Goal: Task Accomplishment & Management: Check status

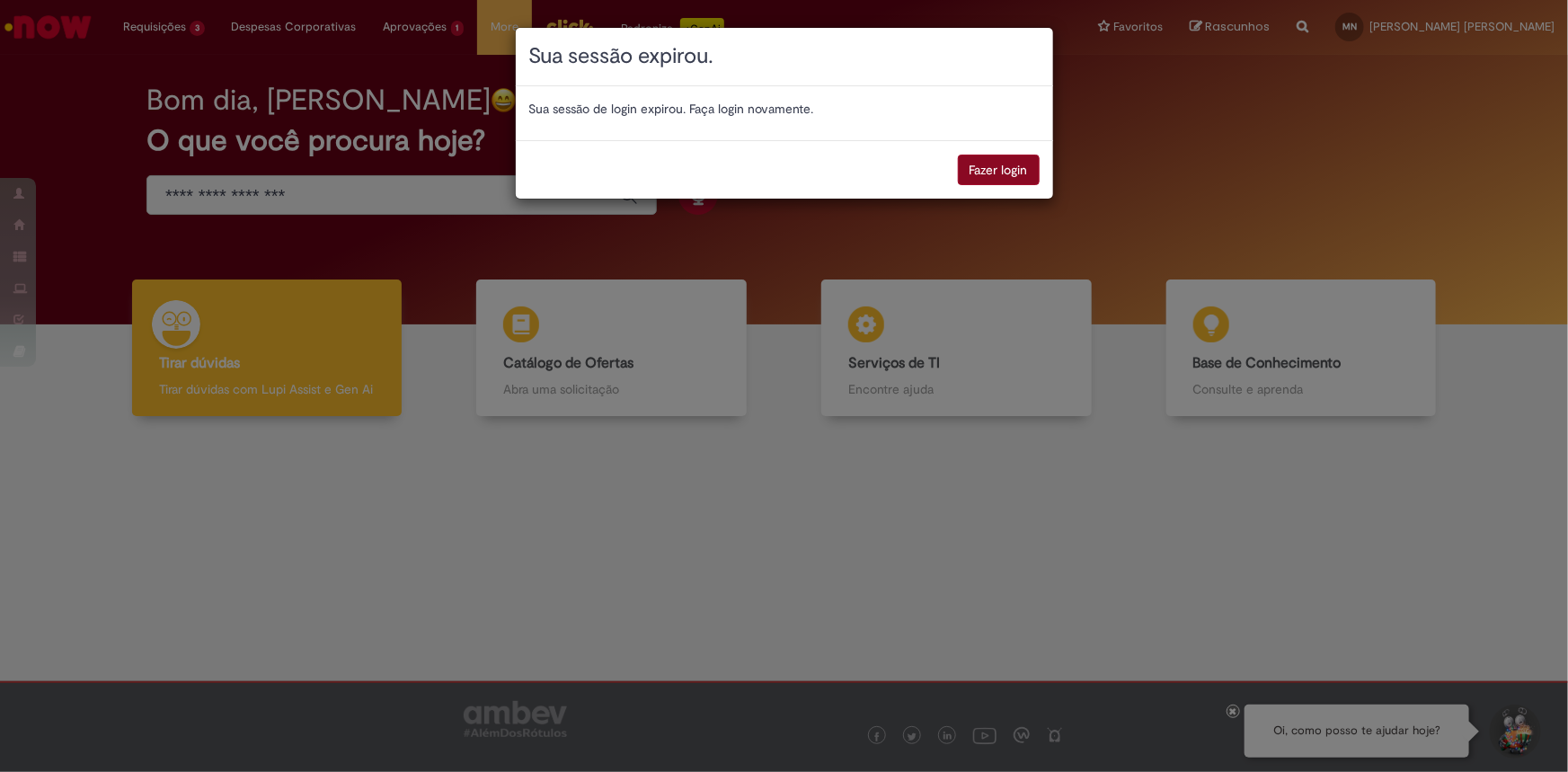
click at [1001, 169] on button "Fazer login" at bounding box center [999, 169] width 82 height 31
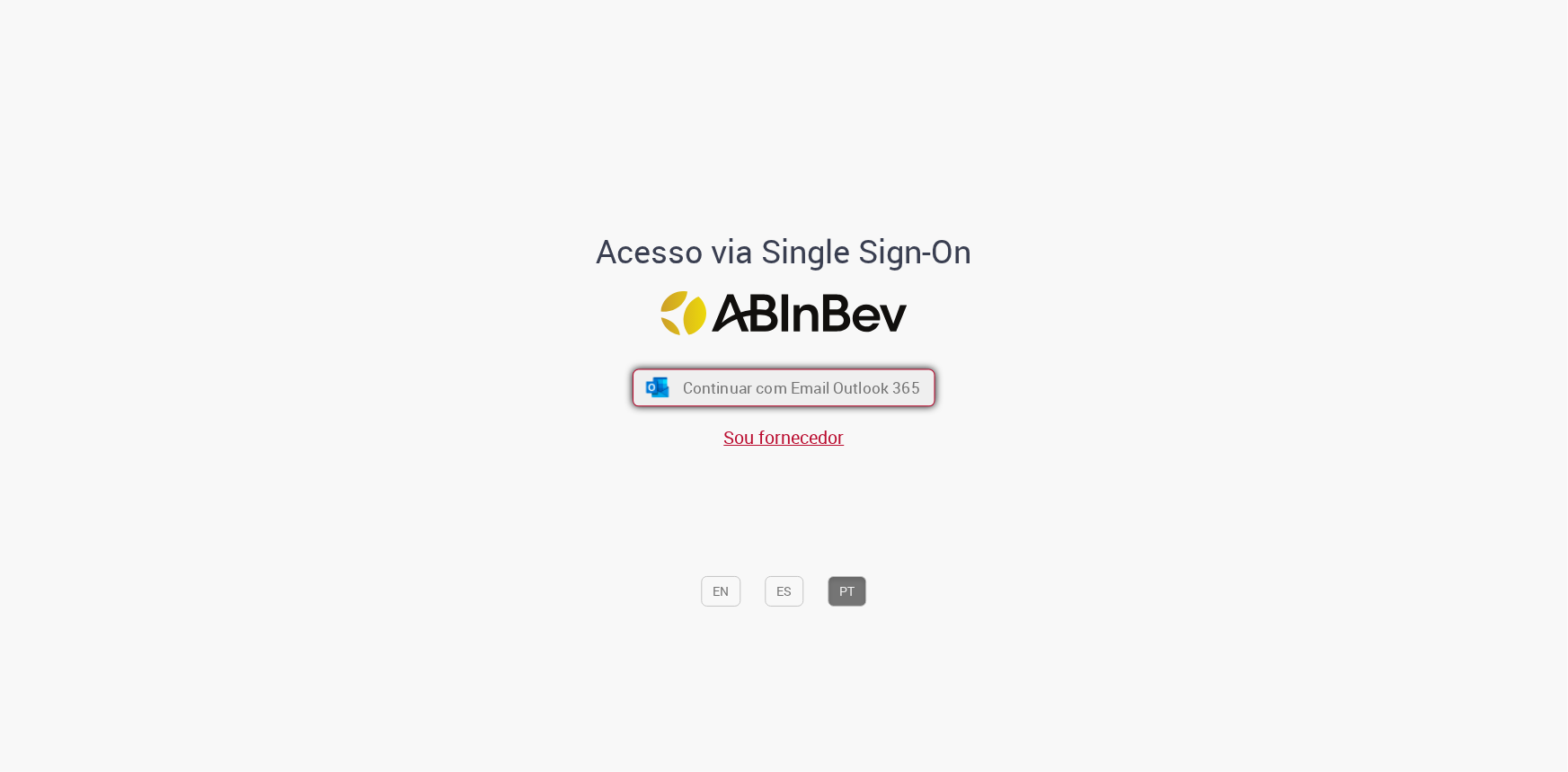
click at [845, 389] on span "Continuar com Email Outlook 365" at bounding box center [801, 387] width 237 height 21
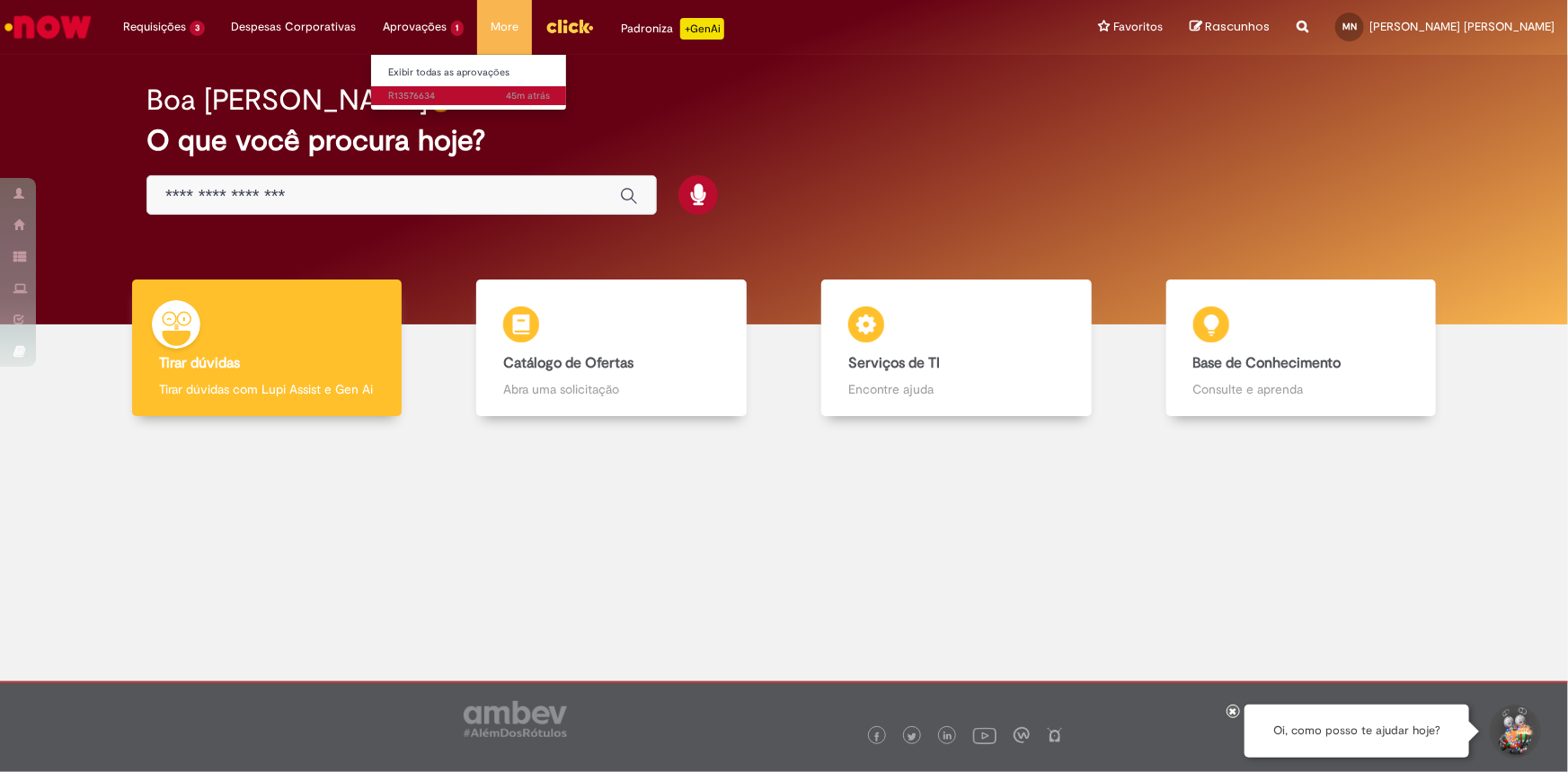
click at [425, 95] on span "45m atrás 45 minutos atrás R13576634" at bounding box center [470, 96] width 162 height 15
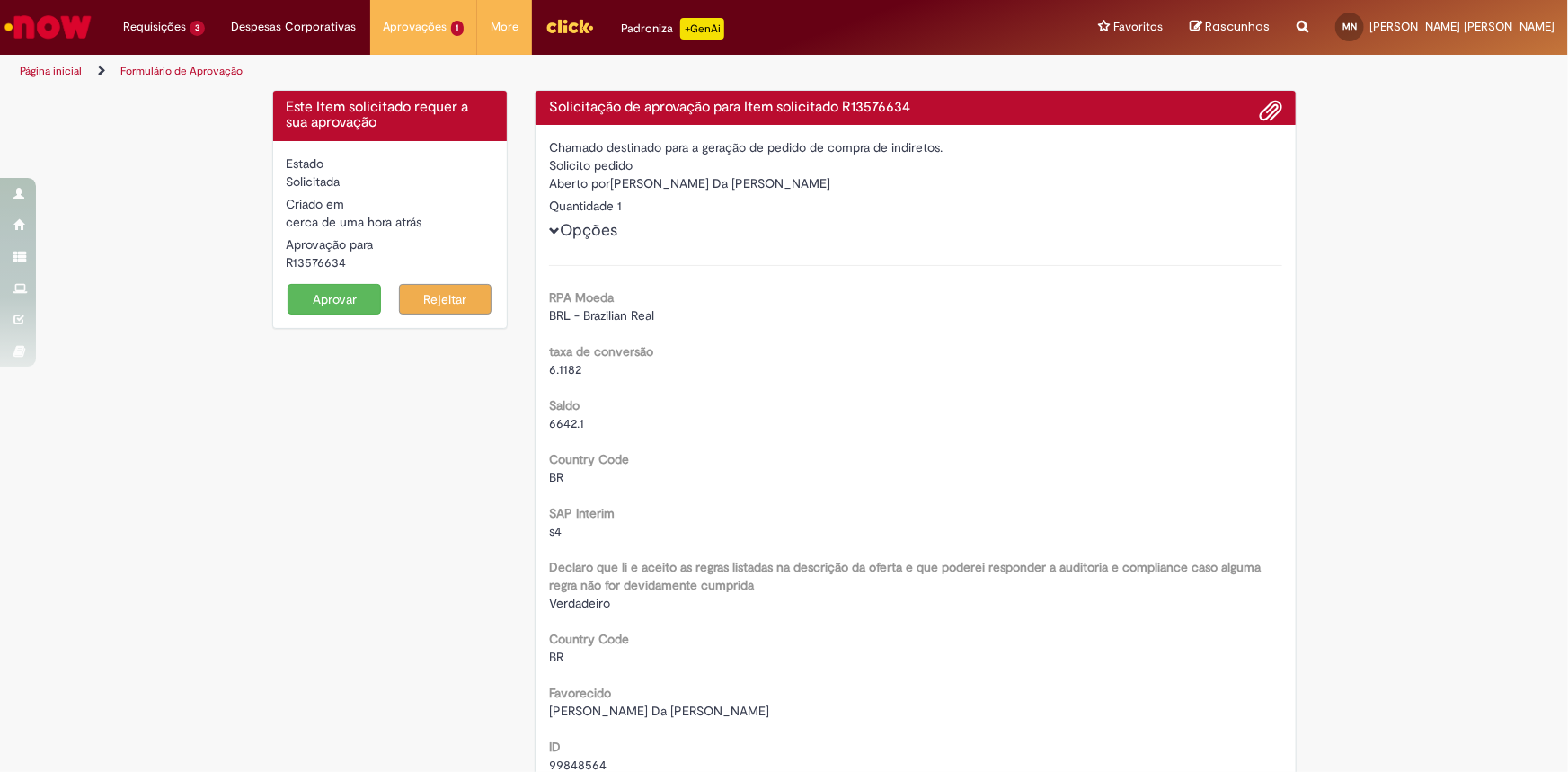
click at [287, 261] on div "R13576634" at bounding box center [390, 262] width 208 height 18
copy div "R13576634"
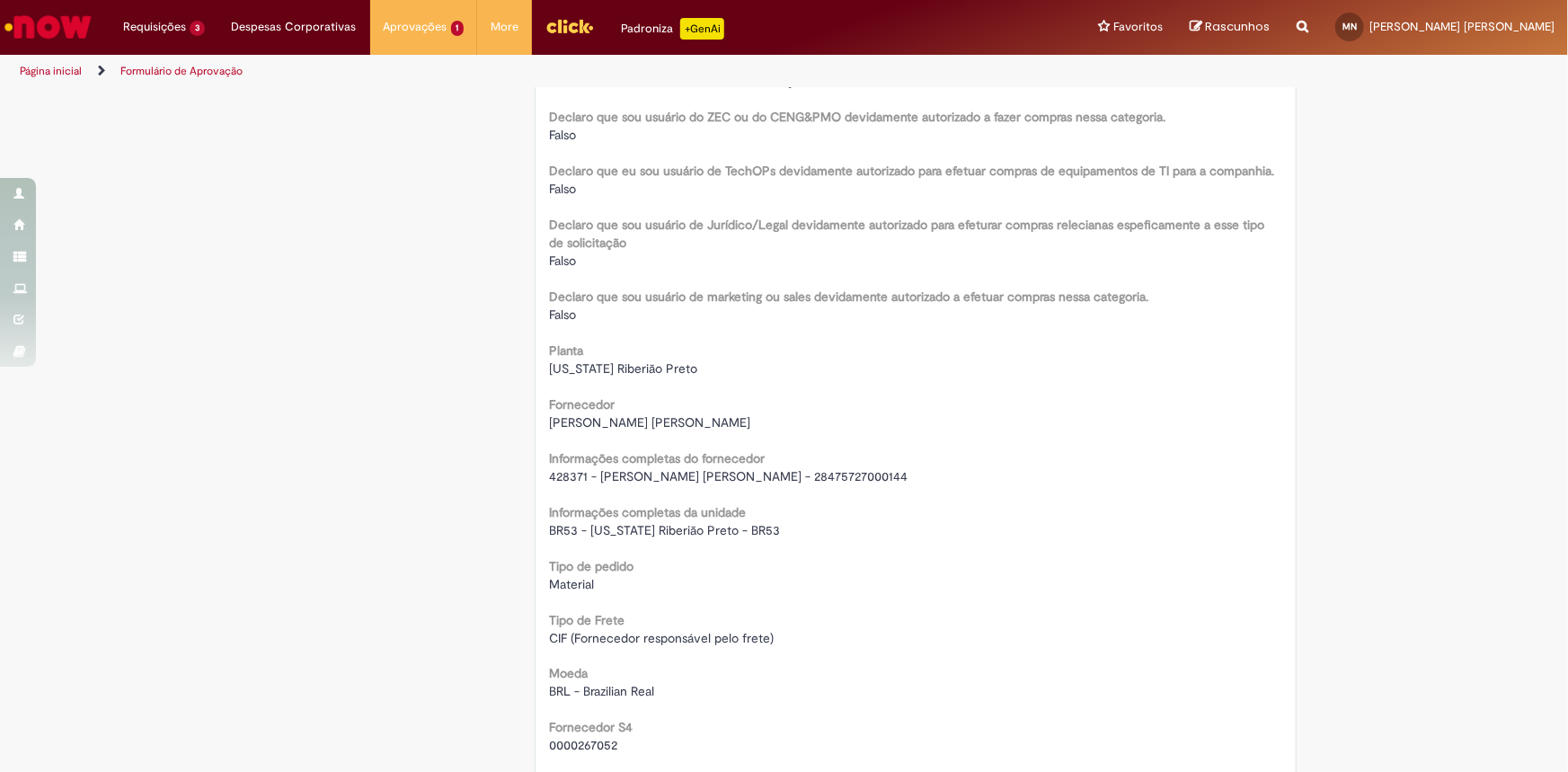
scroll to position [1142, 0]
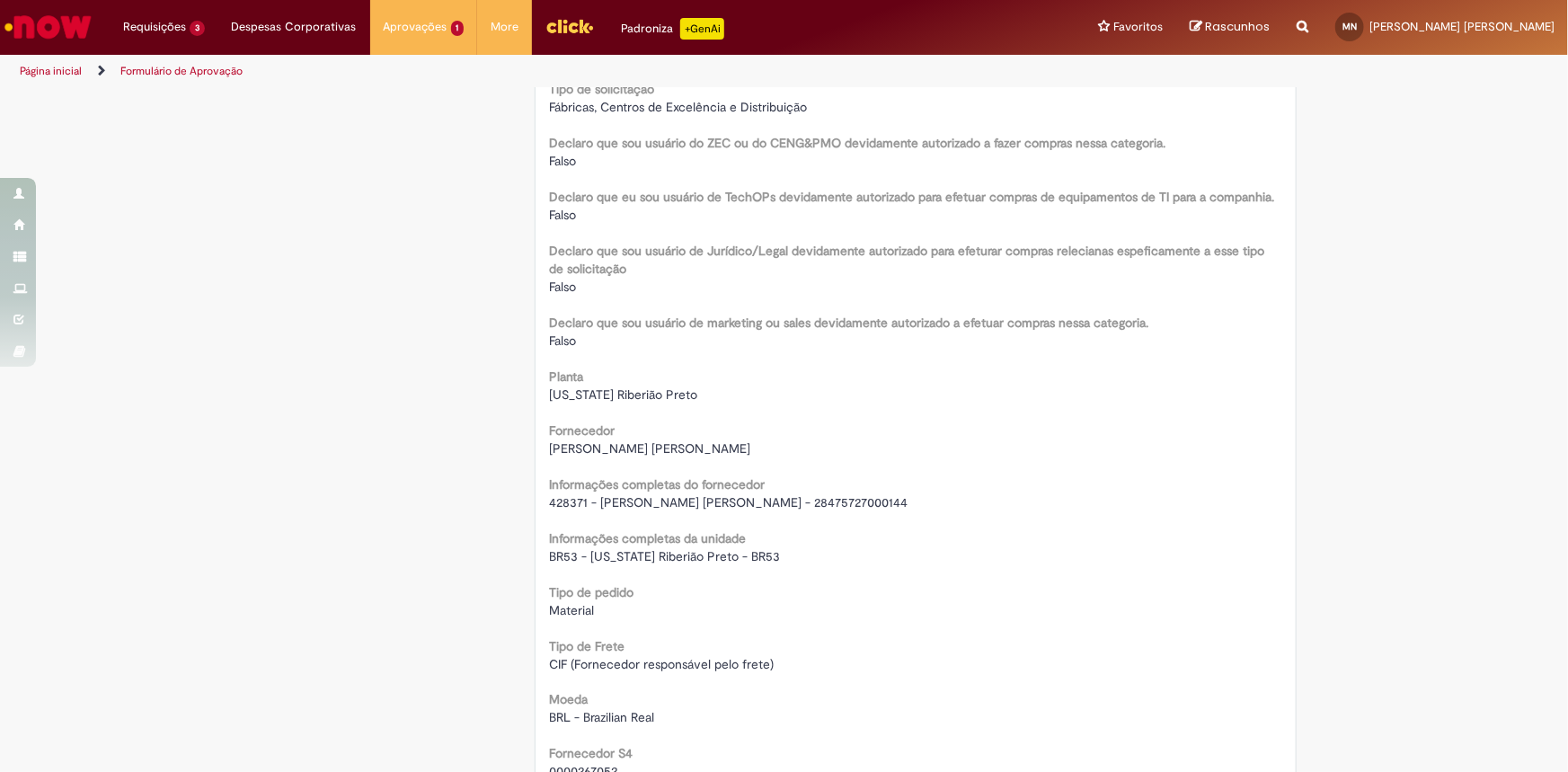
click at [691, 500] on span "428371 - NELSON M. SCORSOLINI MARCHINI - 28475727000144" at bounding box center [728, 502] width 359 height 16
copy div "428371 - NELSON M. SCORSOLINI MARCHINI - 28475727000144"
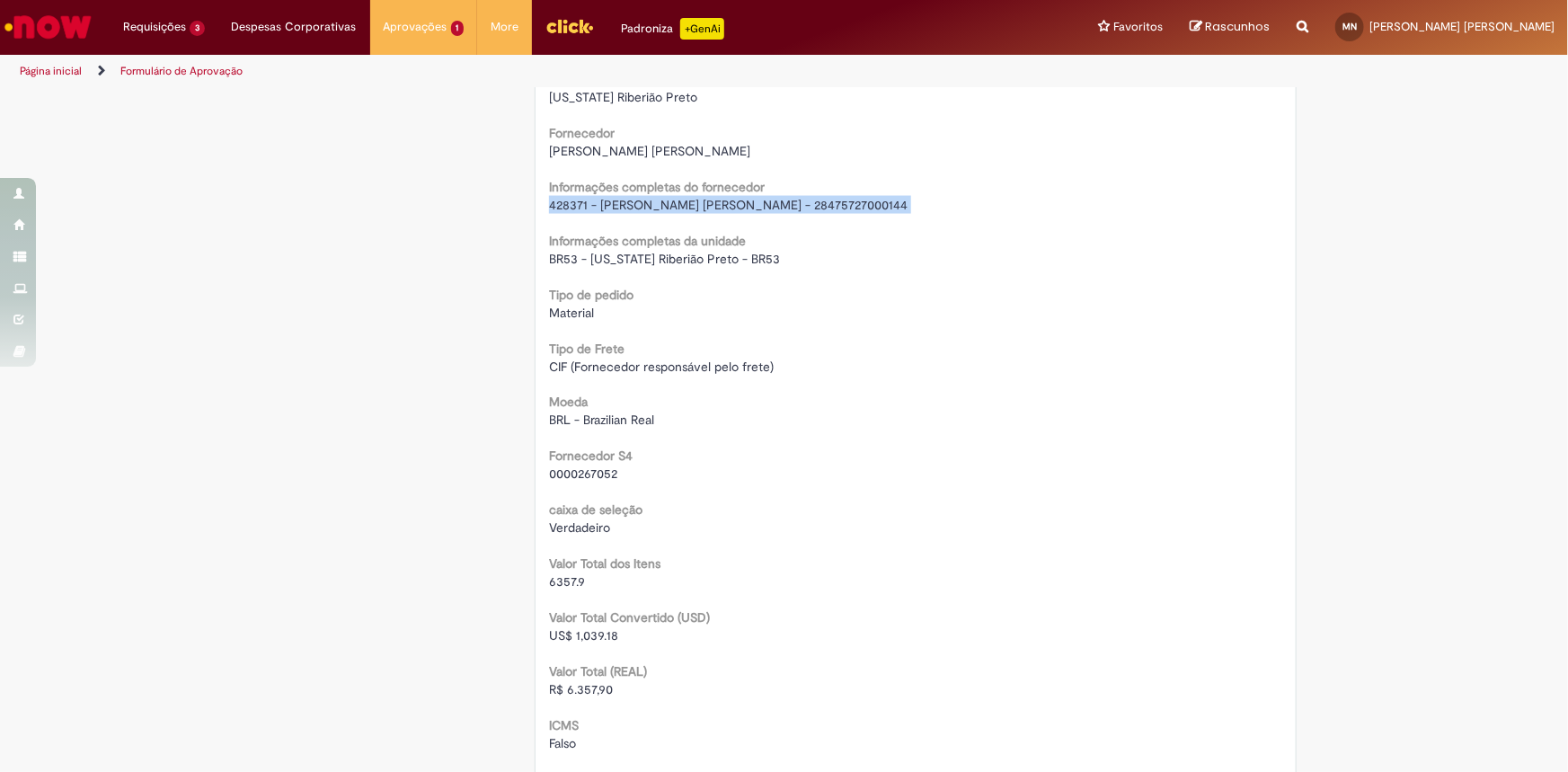
scroll to position [1470, 0]
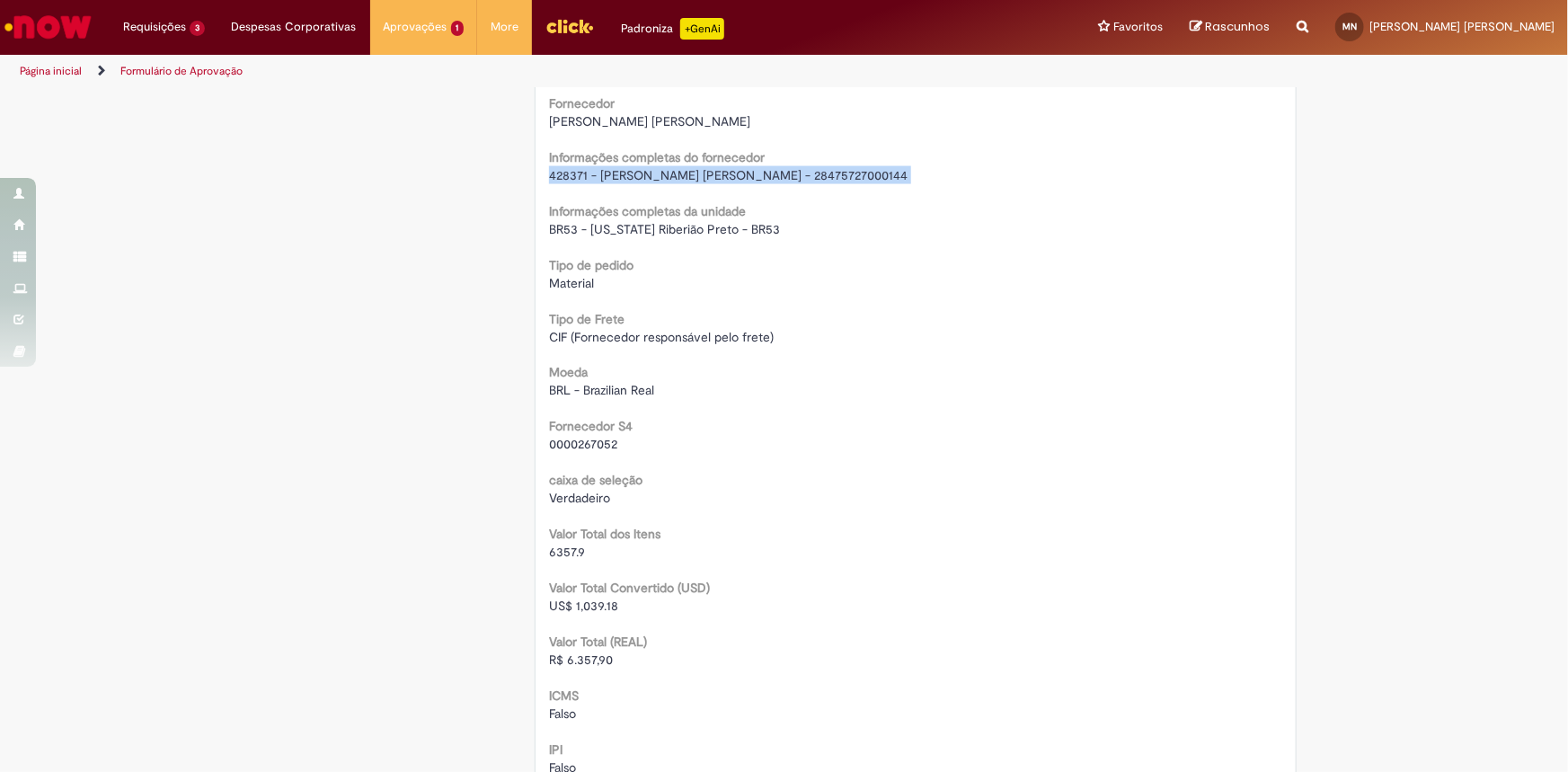
click at [575, 657] on span "R$ 6.357,90" at bounding box center [580, 660] width 64 height 16
copy span "6.357,90"
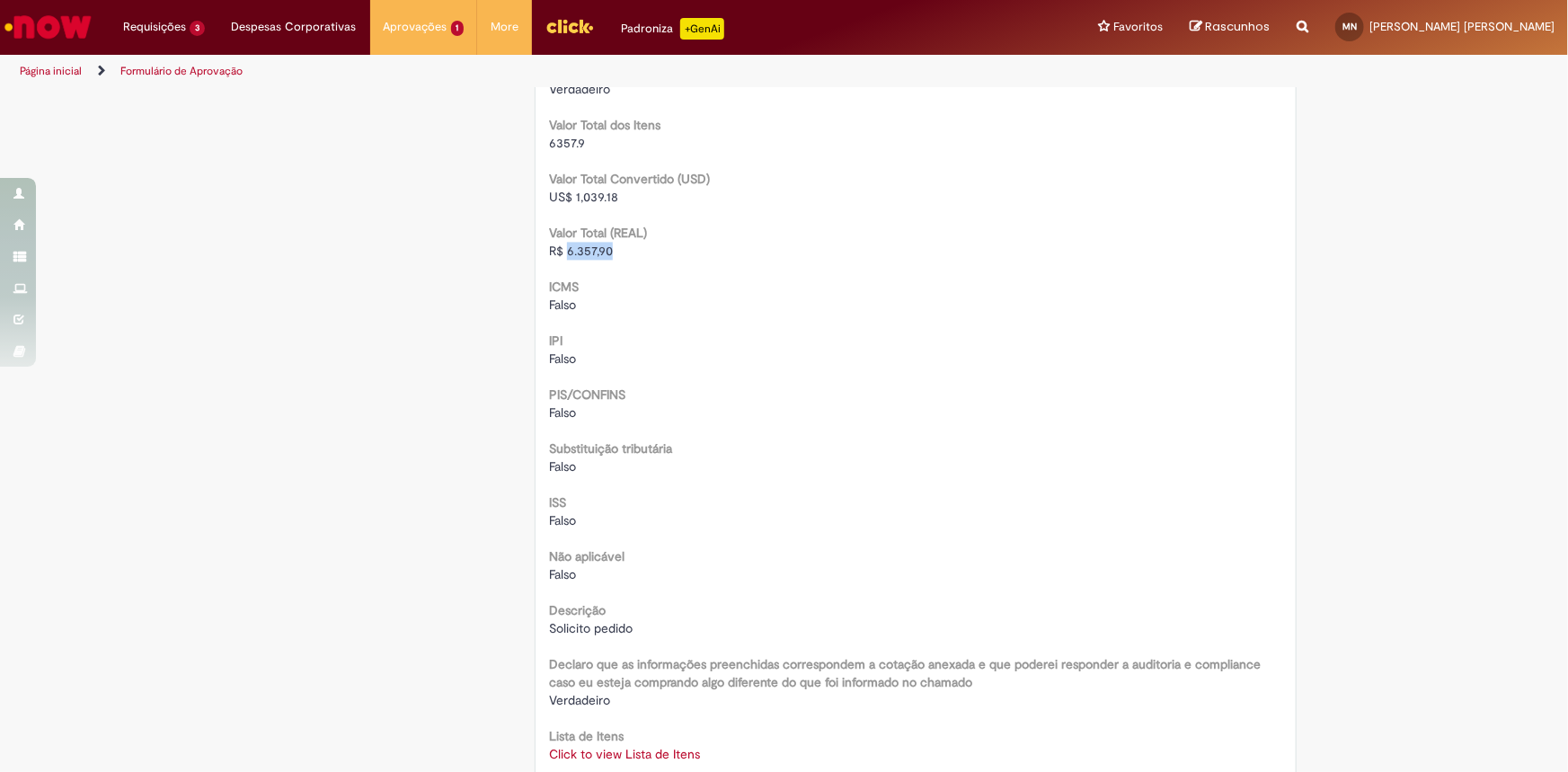
scroll to position [1960, 0]
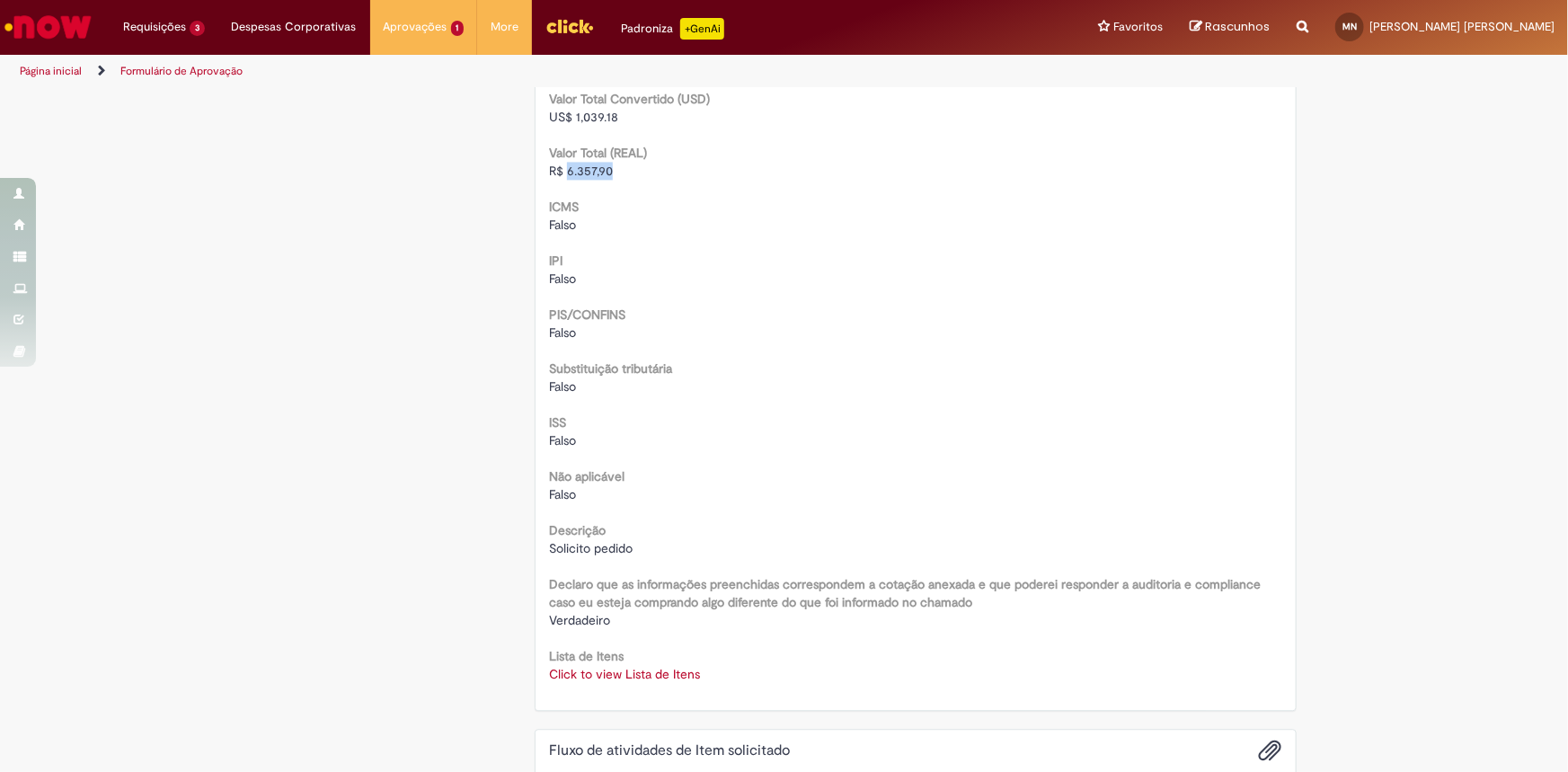
click at [619, 671] on link "Click to view Lista de Itens" at bounding box center [623, 674] width 151 height 16
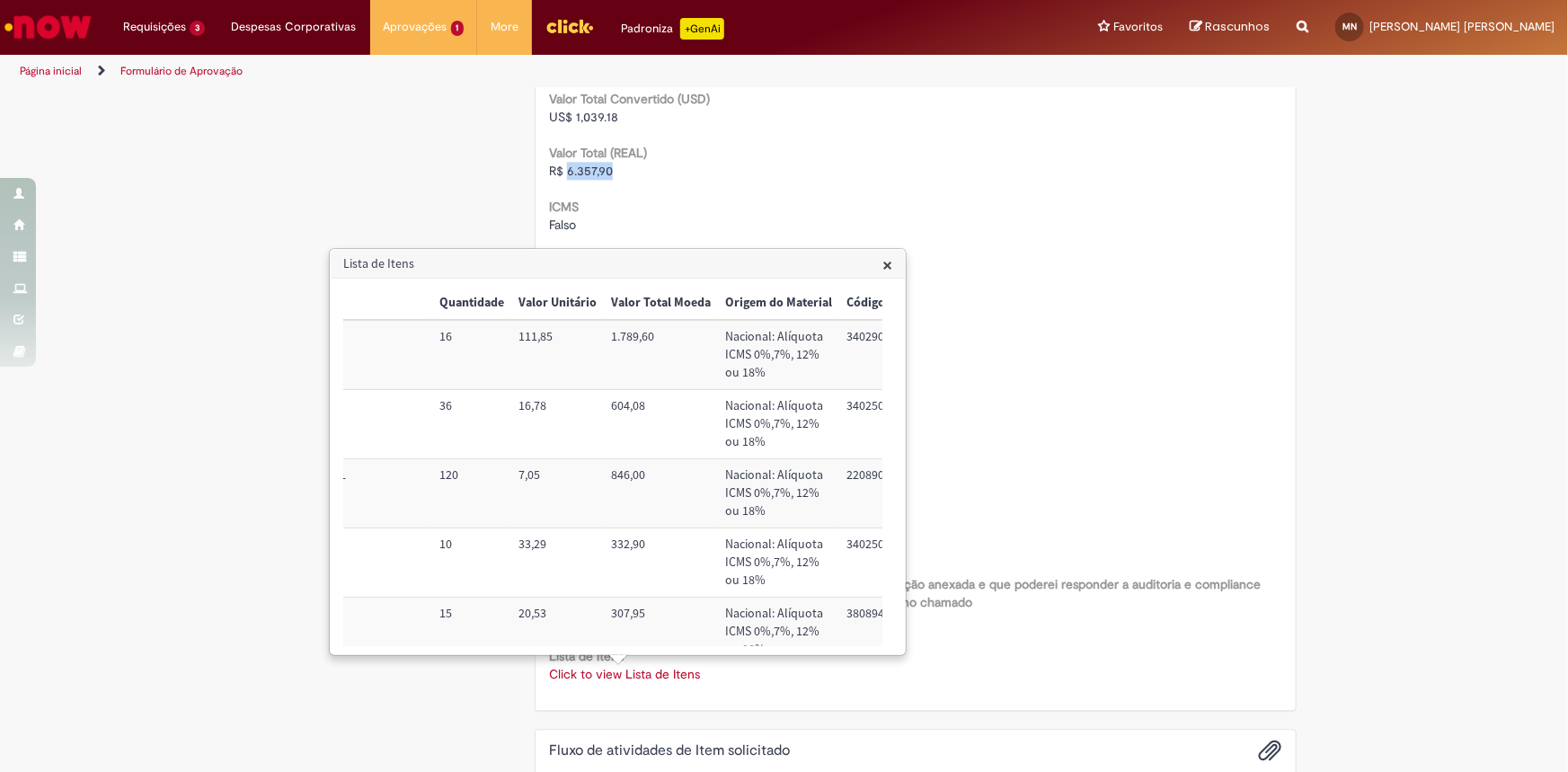
scroll to position [0, 848]
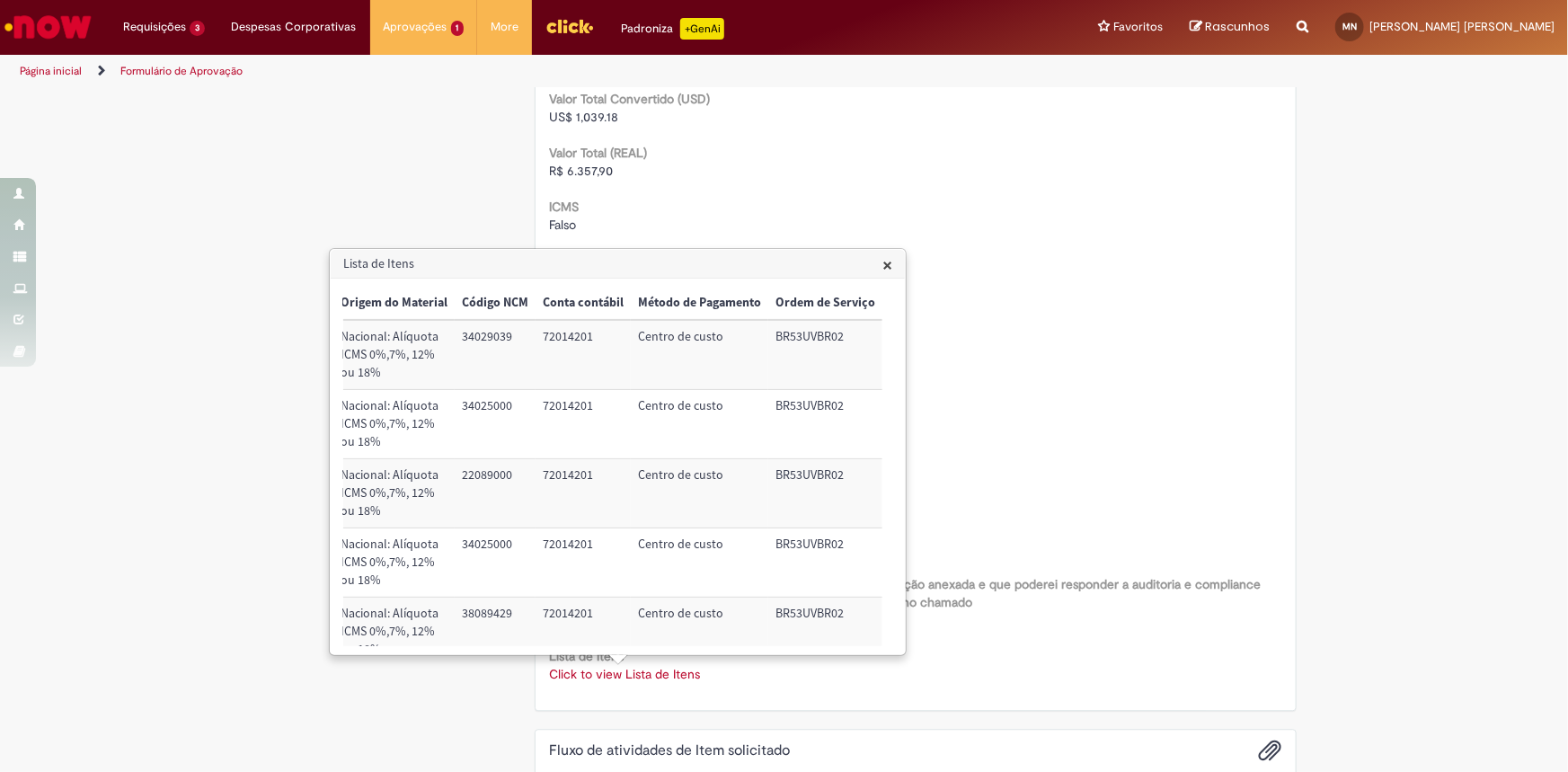
click at [564, 479] on td "72014201" at bounding box center [583, 493] width 96 height 69
copy td "72014201"
click at [785, 473] on td "BR53UVBR02" at bounding box center [825, 493] width 114 height 69
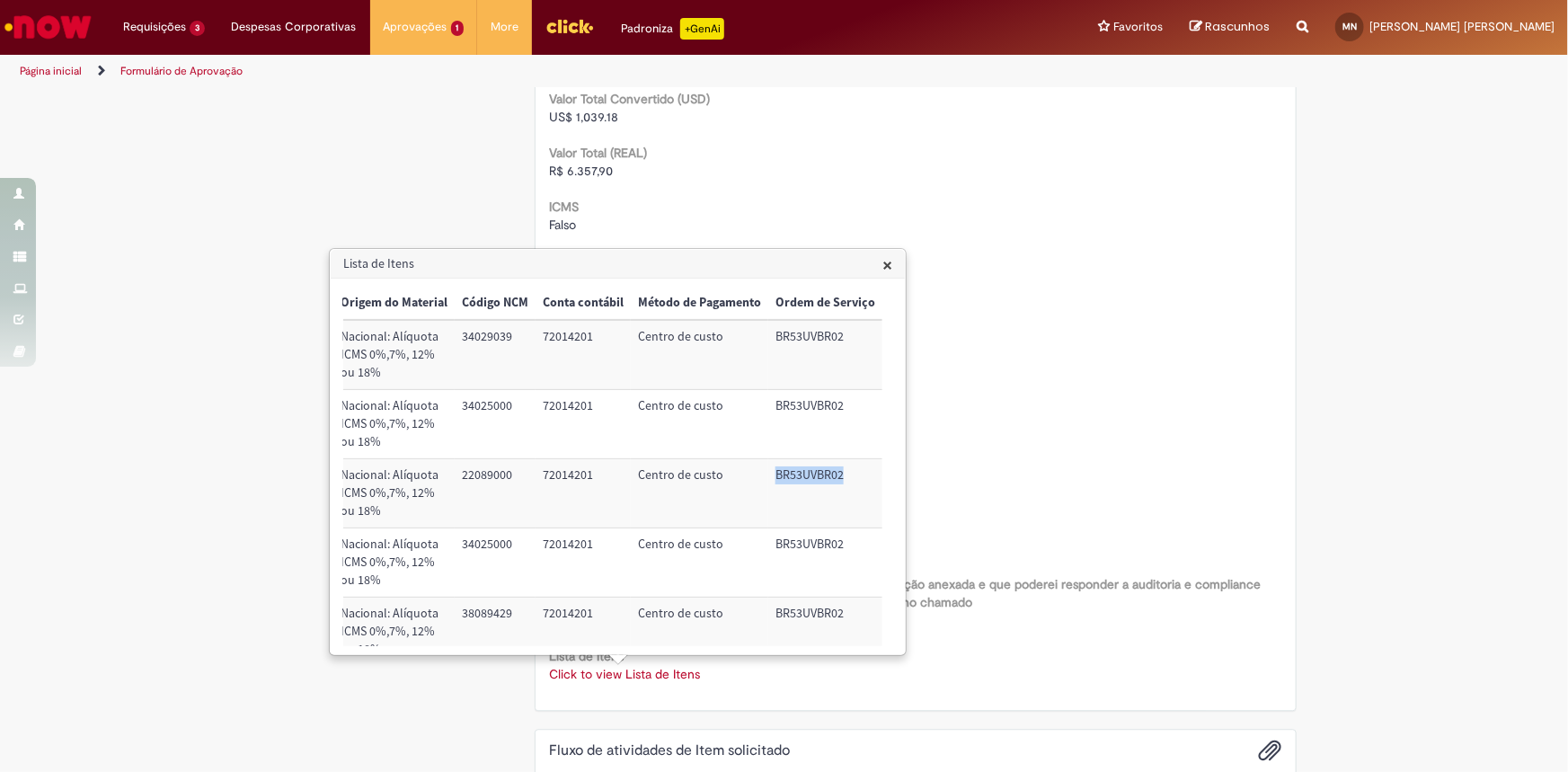
copy td "BR53UVBR02"
click at [887, 267] on span "×" at bounding box center [887, 264] width 10 height 25
